Goal: Task Accomplishment & Management: Manage account settings

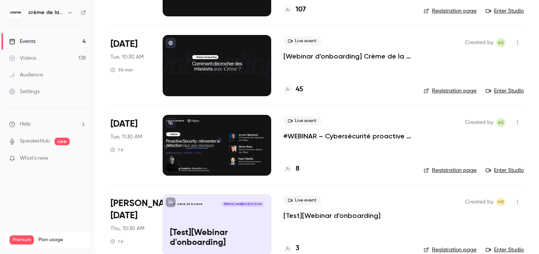
scroll to position [110, 0]
click at [325, 147] on div "Live event #WEBINAR – Cybersécurité proactive : une nouvelle ère pour la détect…" at bounding box center [347, 145] width 128 height 61
click at [323, 137] on p "#WEBINAR – Cybersécurité proactive : une nouvelle ère pour la détection des men…" at bounding box center [347, 136] width 128 height 9
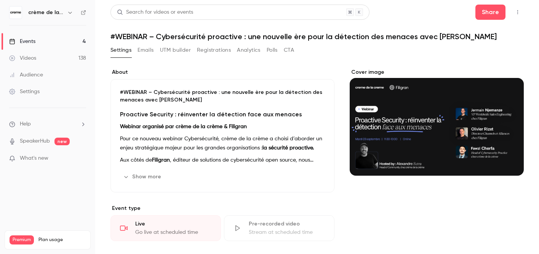
click at [213, 49] on button "Registrations" at bounding box center [214, 50] width 34 height 12
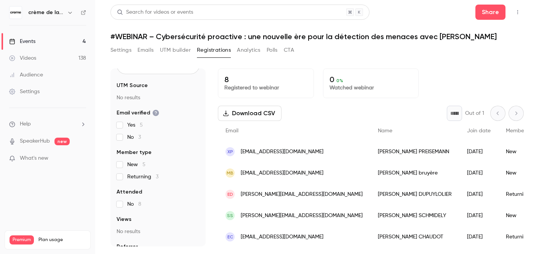
scroll to position [58, 0]
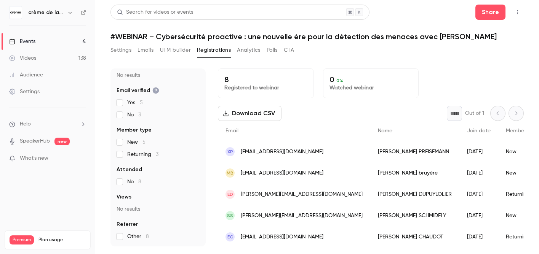
click at [180, 49] on button "UTM builder" at bounding box center [175, 50] width 31 height 12
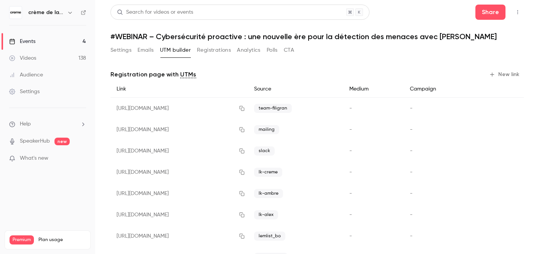
scroll to position [31, 0]
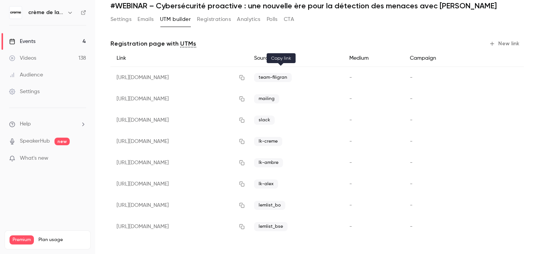
click at [245, 78] on icon "button" at bounding box center [242, 77] width 5 height 5
click at [125, 23] on button "Settings" at bounding box center [120, 19] width 21 height 12
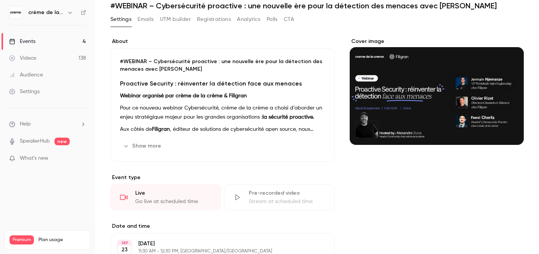
click at [152, 99] on p "Webinar organisé par crème de la crème & Filigran" at bounding box center [222, 95] width 205 height 9
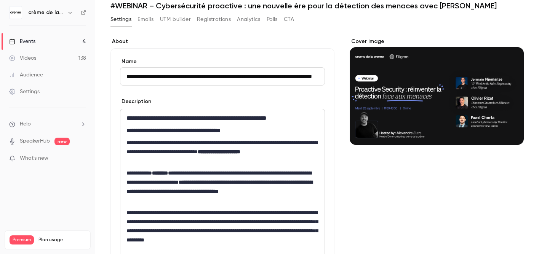
click at [149, 141] on p "**********" at bounding box center [222, 151] width 192 height 27
